Goal: Book appointment/travel/reservation

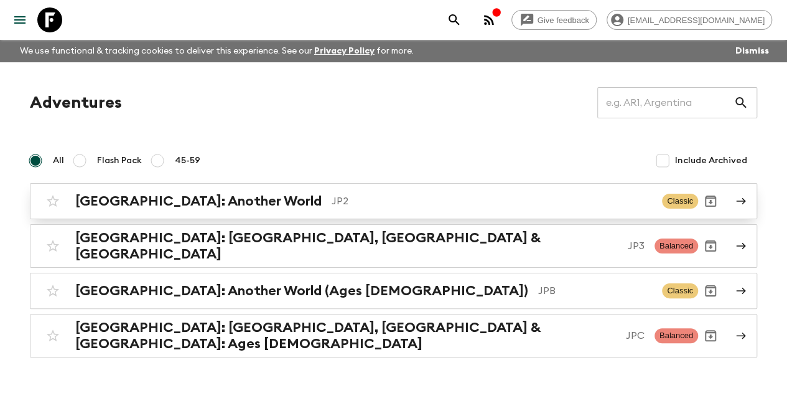
click at [332, 201] on p "JP2" at bounding box center [492, 201] width 320 height 15
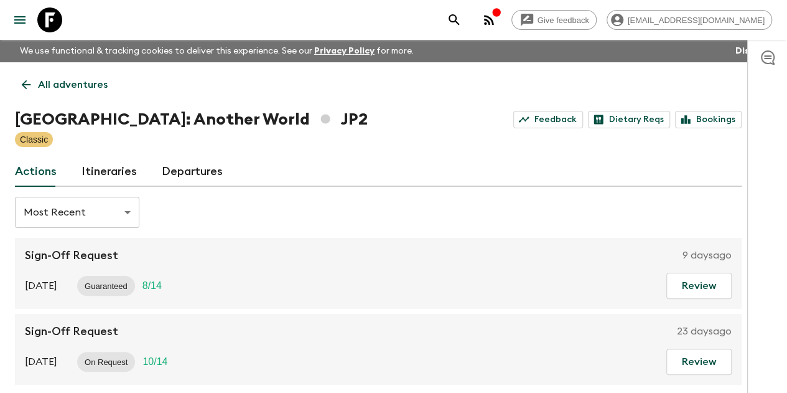
click at [208, 166] on link "Departures" at bounding box center [192, 172] width 61 height 30
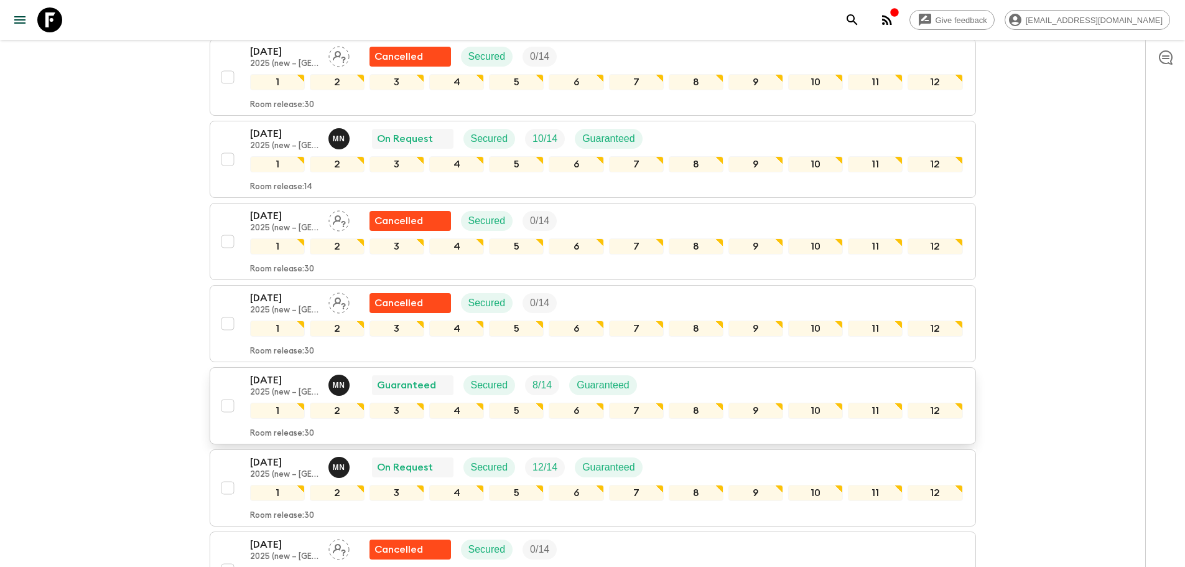
scroll to position [2243, 0]
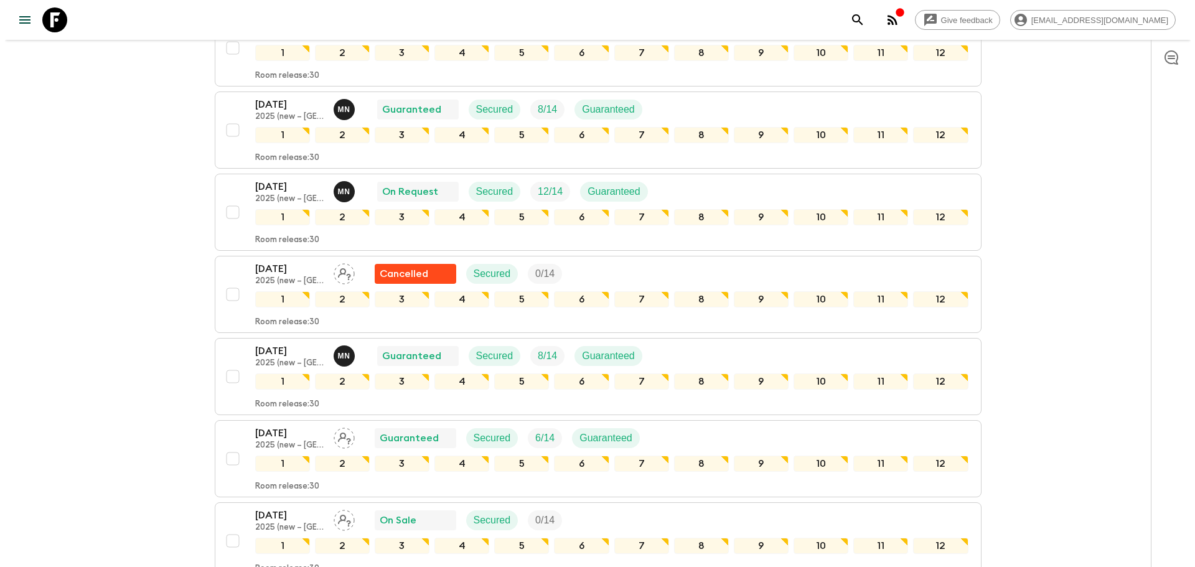
scroll to position [2554, 0]
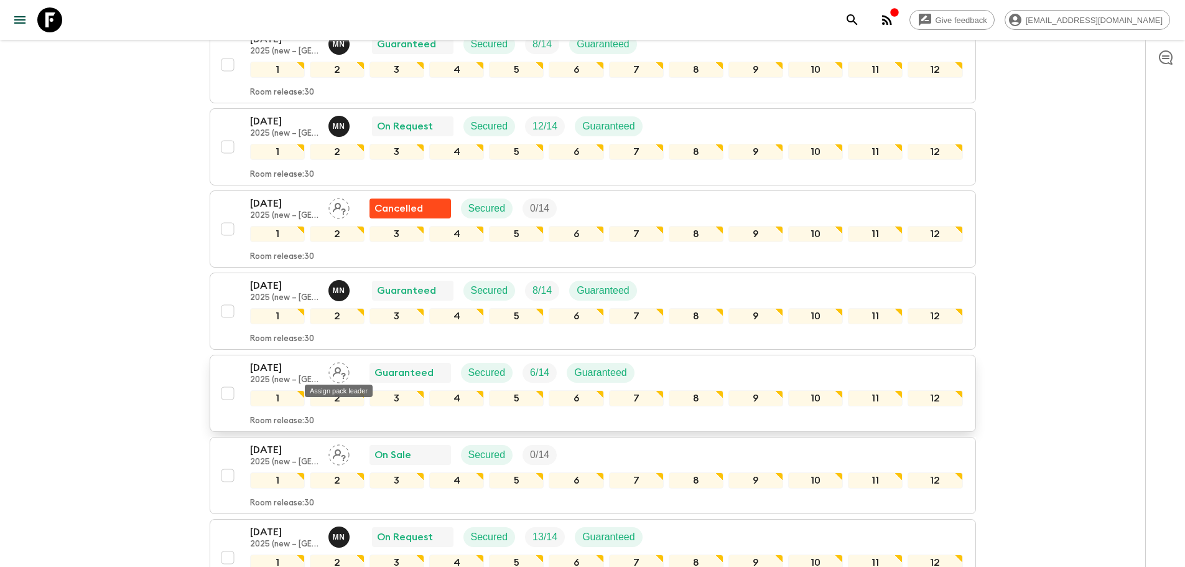
click at [335, 373] on icon "Assign pack leader" at bounding box center [339, 373] width 13 height 12
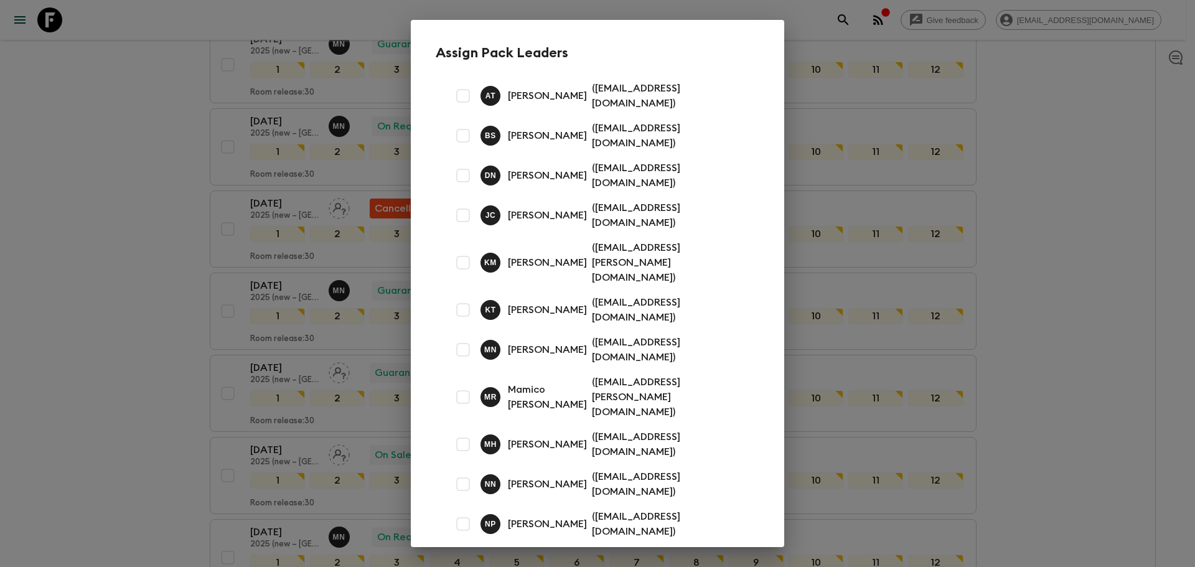
click at [463, 203] on input "checkbox" at bounding box center [463, 215] width 25 height 25
checkbox input "true"
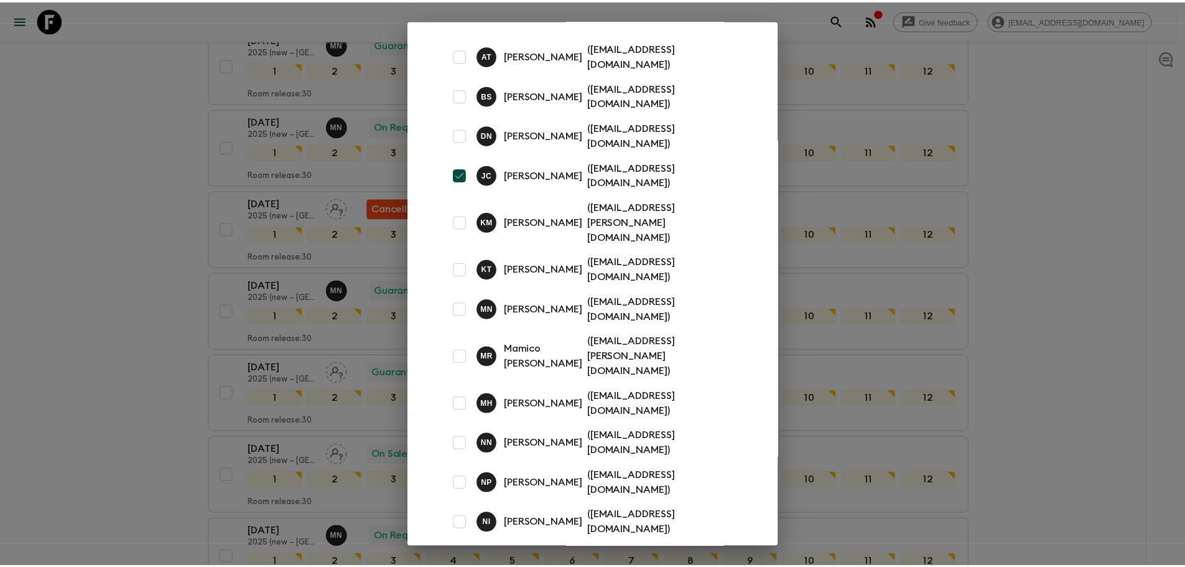
scroll to position [93, 0]
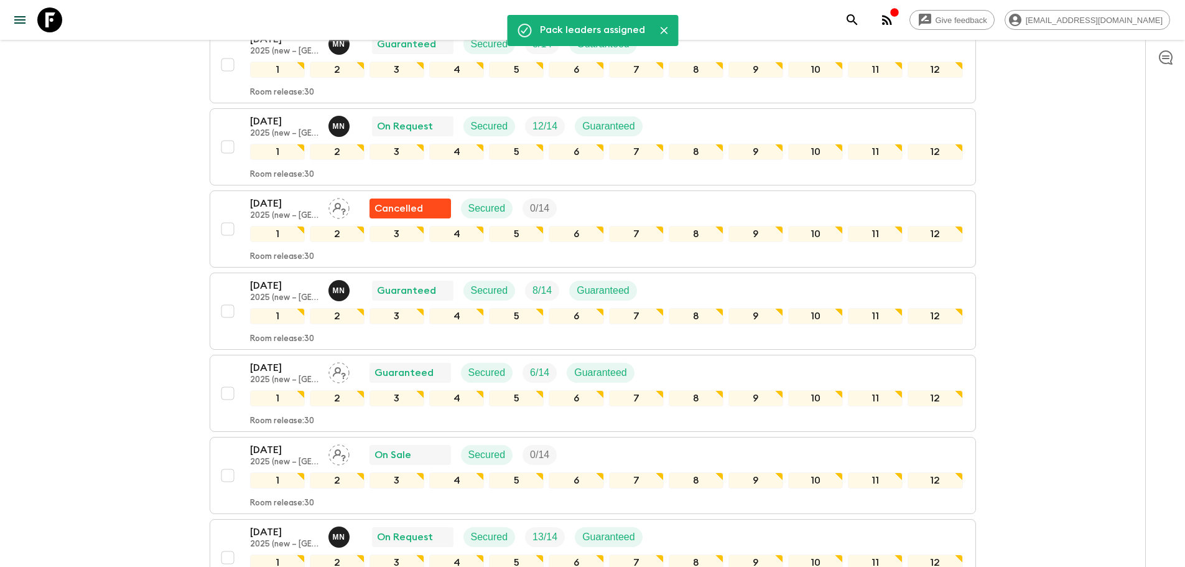
click at [697, 392] on button "[DATE] 2025 (new – [GEOGRAPHIC_DATA]) On Sale Secured 0 / 14 1 2 3 4 5 6 7 8 9 …" at bounding box center [593, 475] width 767 height 77
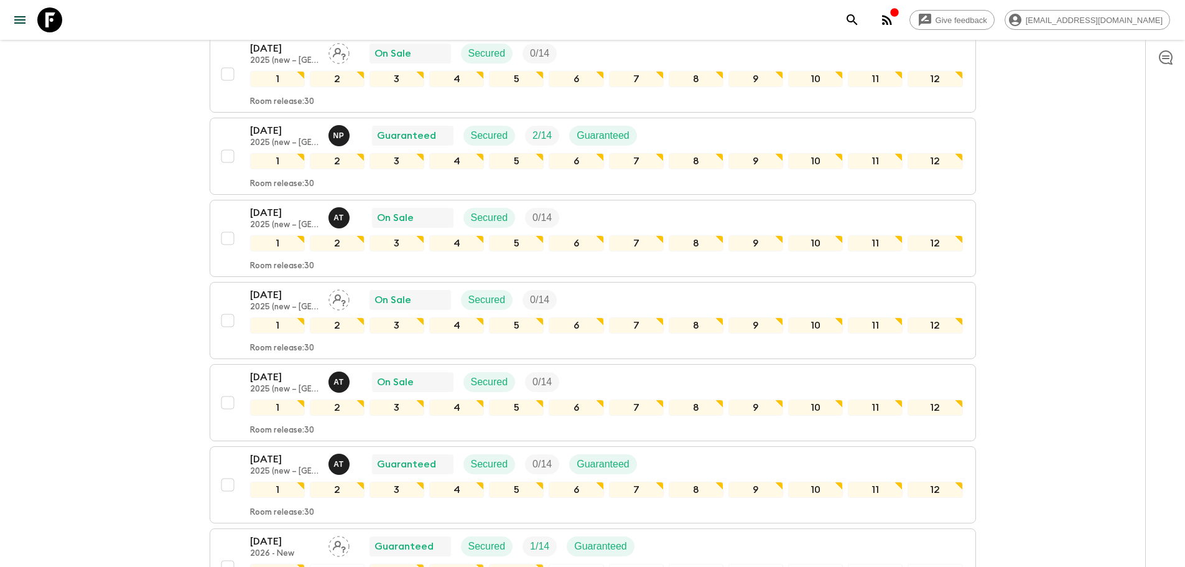
scroll to position [3184, 0]
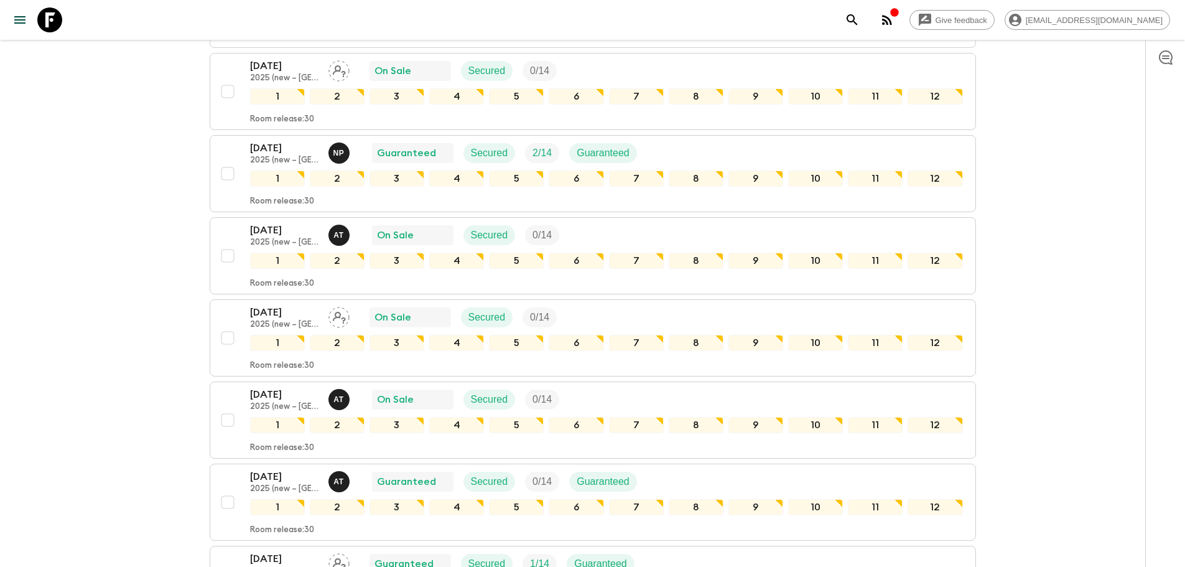
click at [103, 392] on div "Give feedback [EMAIL_ADDRESS][DOMAIN_NAME] We use functional & tracking cookies…" at bounding box center [592, 172] width 1185 height 6713
click at [62, 392] on div "Give feedback [EMAIL_ADDRESS][DOMAIN_NAME] We use functional & tracking cookies…" at bounding box center [592, 172] width 1185 height 6713
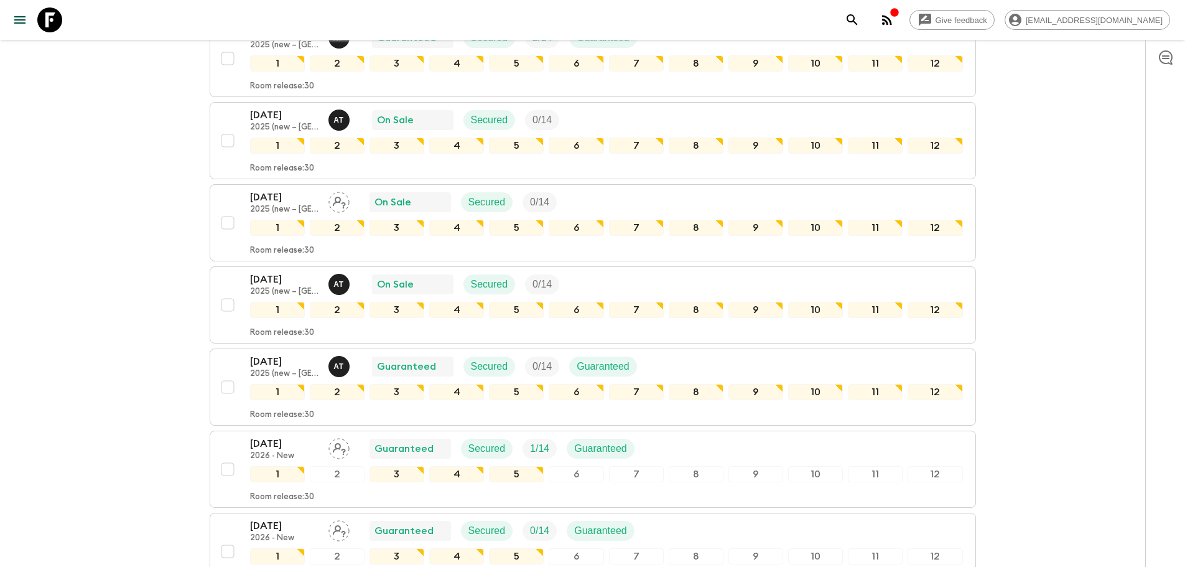
scroll to position [3371, 0]
